Goal: Task Accomplishment & Management: Manage account settings

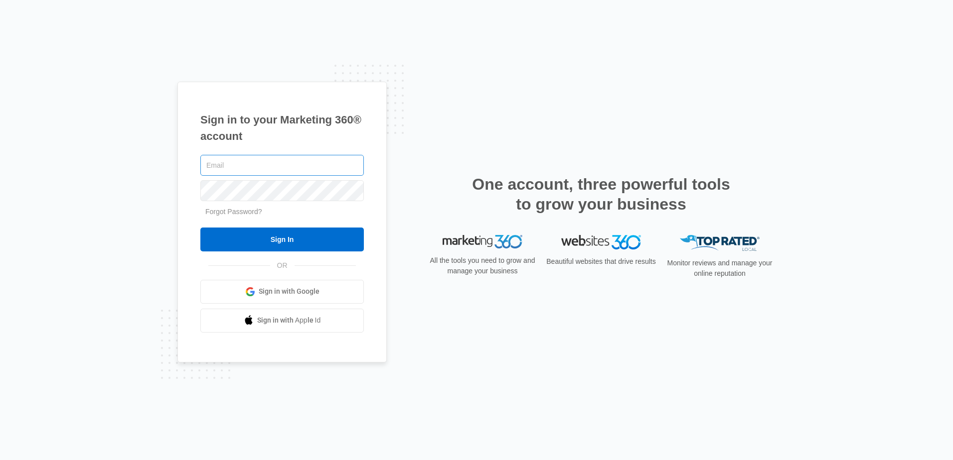
click at [276, 170] on input "text" at bounding box center [281, 165] width 163 height 21
type input "kristi.lamar@murphyfalcon.com"
